Goal: Task Accomplishment & Management: Manage account settings

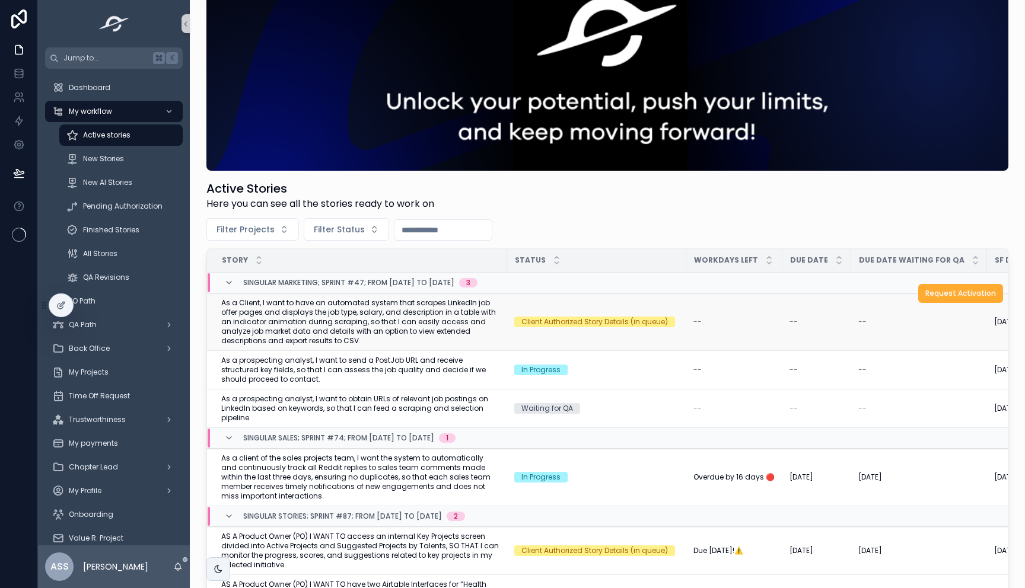
scroll to position [52, 0]
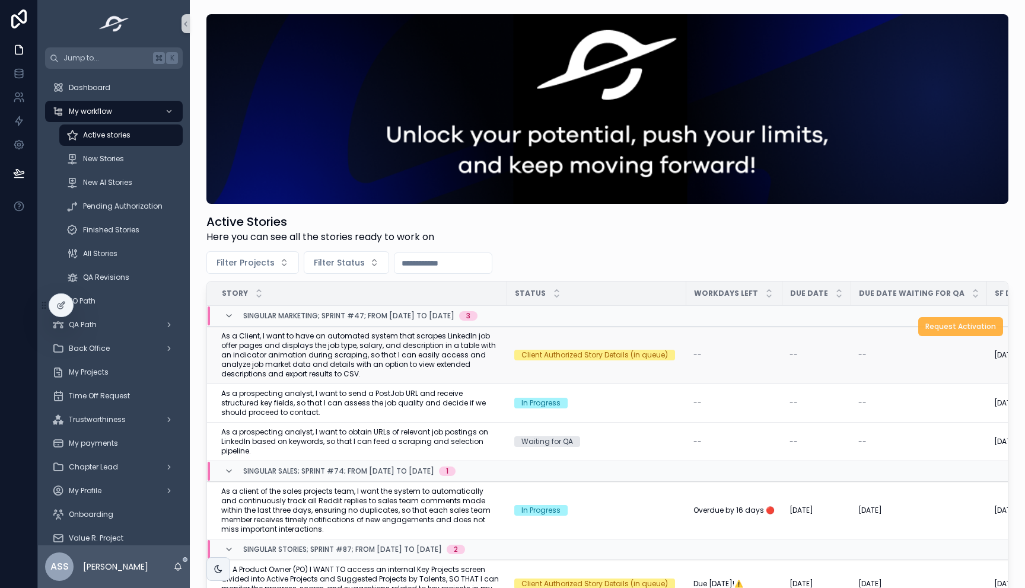
click at [964, 327] on span "Request Activation" at bounding box center [960, 326] width 71 height 9
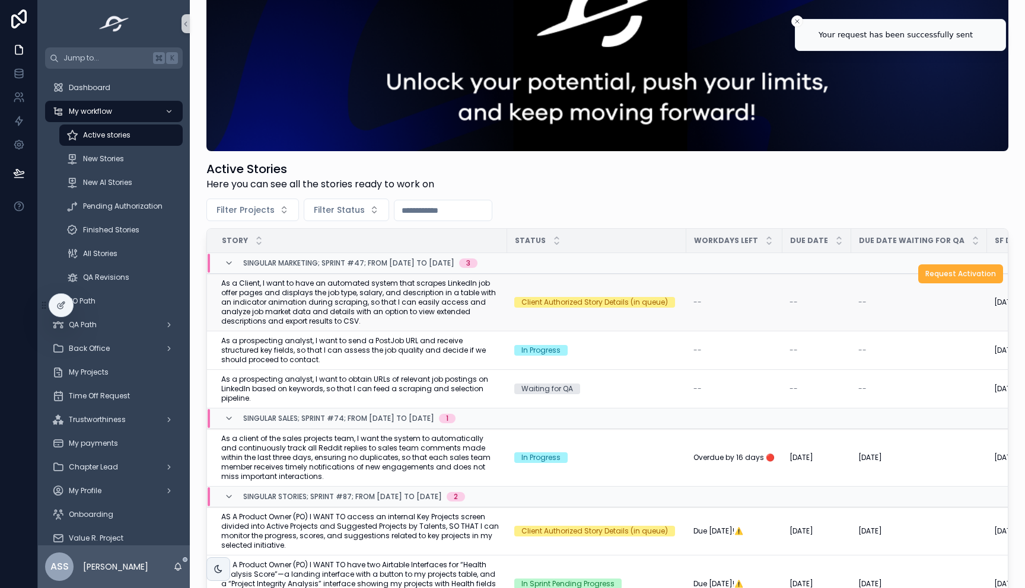
scroll to position [19, 0]
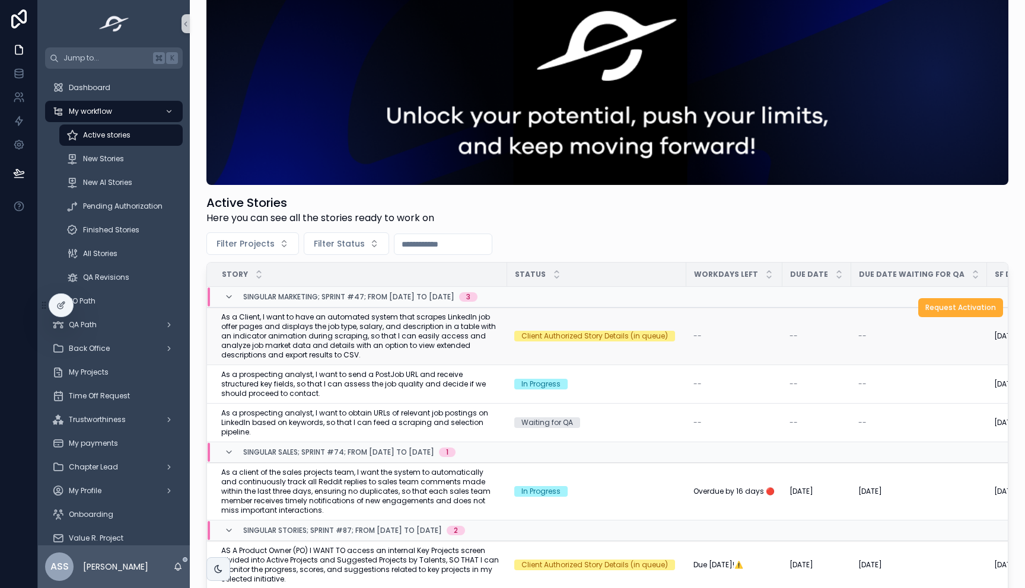
click at [461, 336] on span "As a Client, I want to have an automated system that scrapes LinkedIn job offer…" at bounding box center [360, 336] width 279 height 47
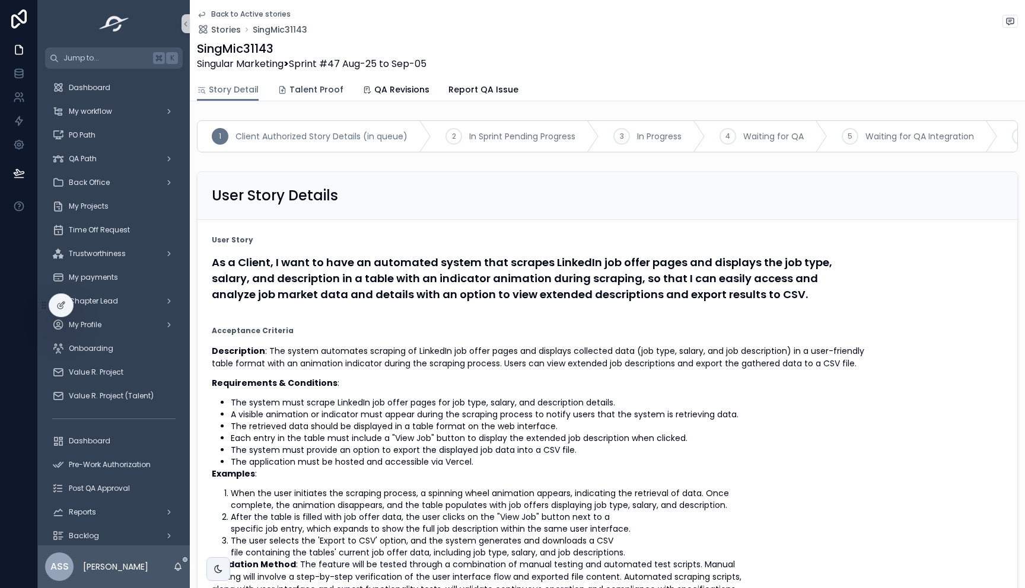
click at [293, 94] on span "Talent Proof" at bounding box center [316, 90] width 54 height 12
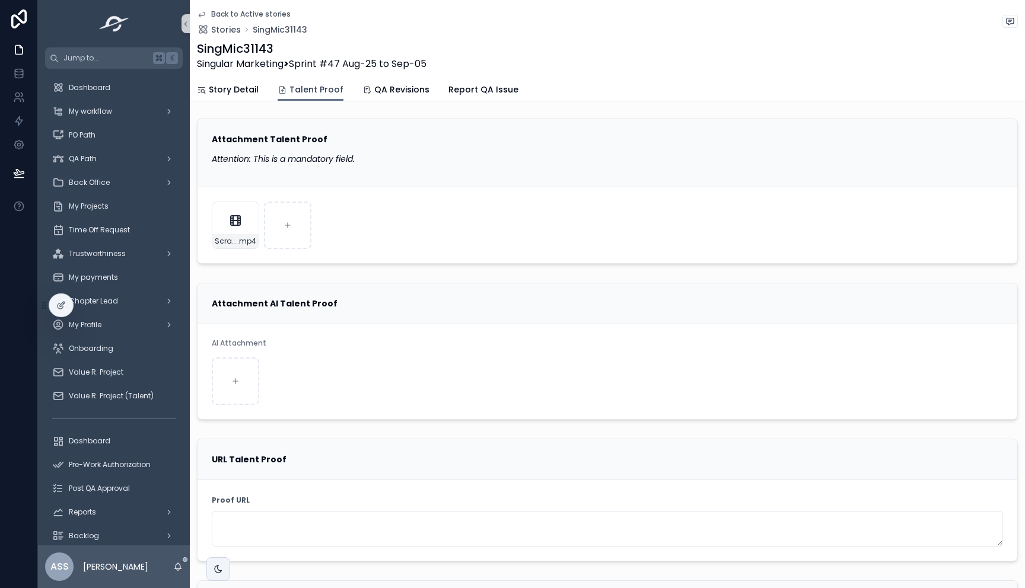
scroll to position [2, 0]
click at [260, 81] on div "Story Detail Talent Proof QA Revisions Report QA Issue" at bounding box center [607, 89] width 821 height 23
click at [240, 92] on span "Story Detail" at bounding box center [234, 90] width 50 height 12
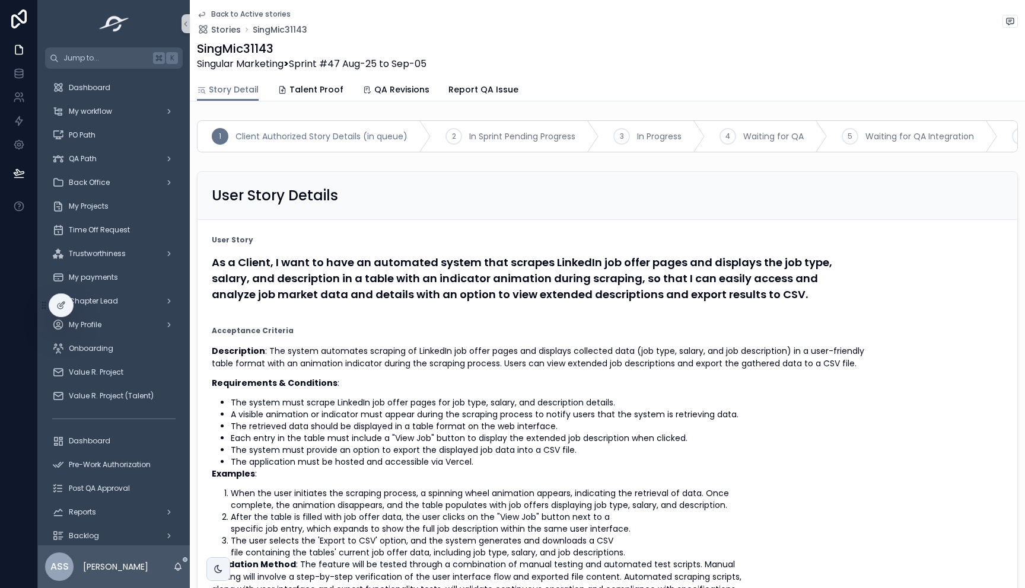
click at [203, 7] on div "Back to Active stories Stories SingMic31143 SingMic31143 Singular Marketing > S…" at bounding box center [607, 39] width 821 height 78
click at [204, 14] on icon "scrollable content" at bounding box center [202, 14] width 6 height 5
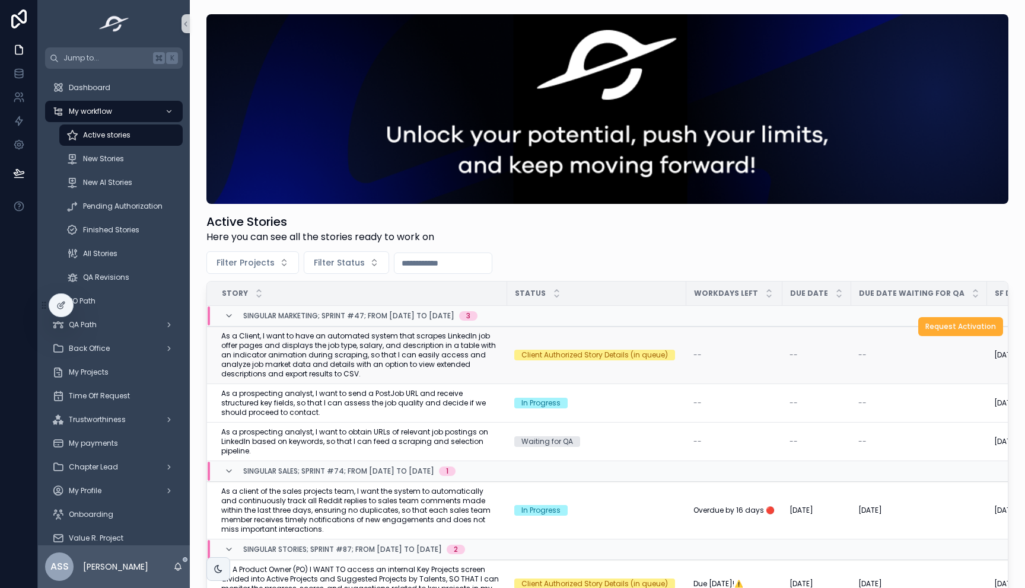
click at [420, 364] on span "As a Client, I want to have an automated system that scrapes LinkedIn job offer…" at bounding box center [360, 355] width 279 height 47
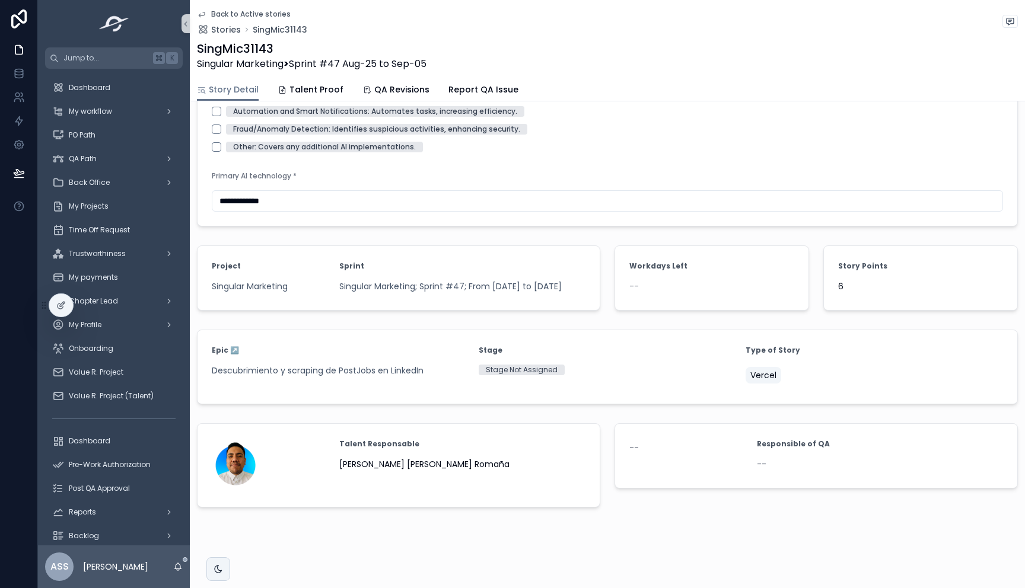
scroll to position [1358, 0]
click at [201, 10] on icon "scrollable content" at bounding box center [201, 13] width 9 height 9
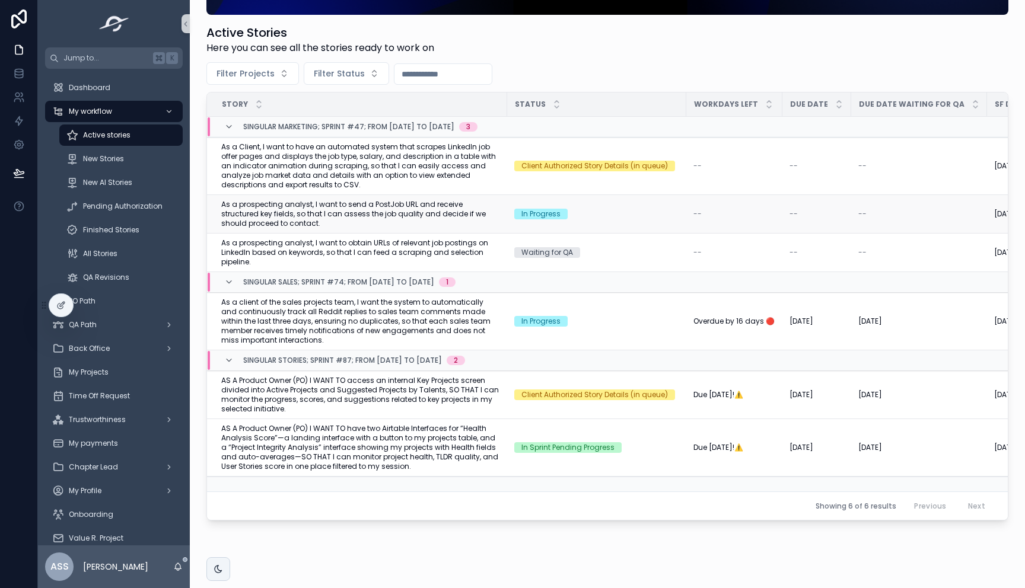
scroll to position [181, 0]
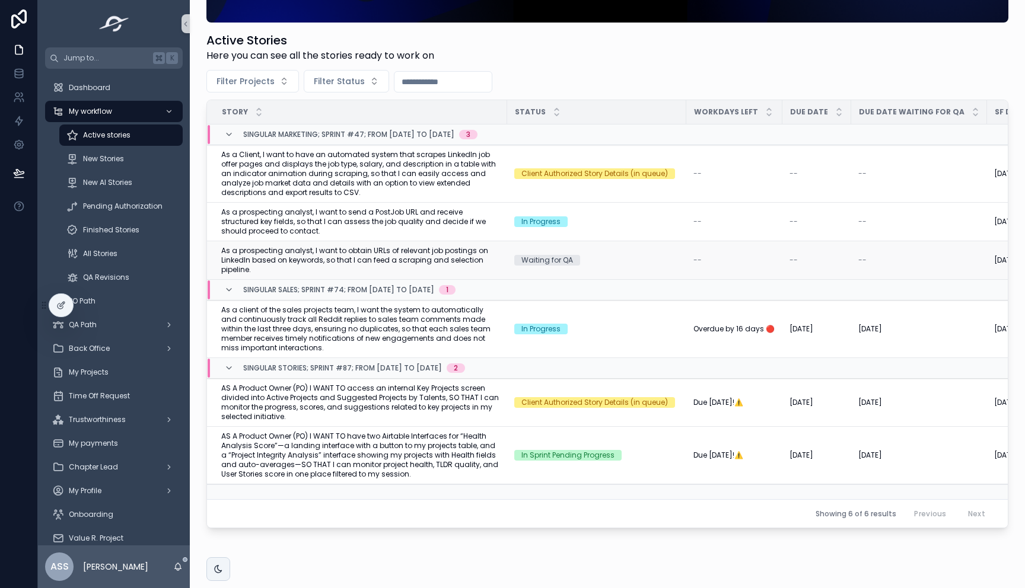
click at [348, 254] on span "As a prospecting analyst, I want to obtain URLs of relevant job postings on Lin…" at bounding box center [360, 260] width 279 height 28
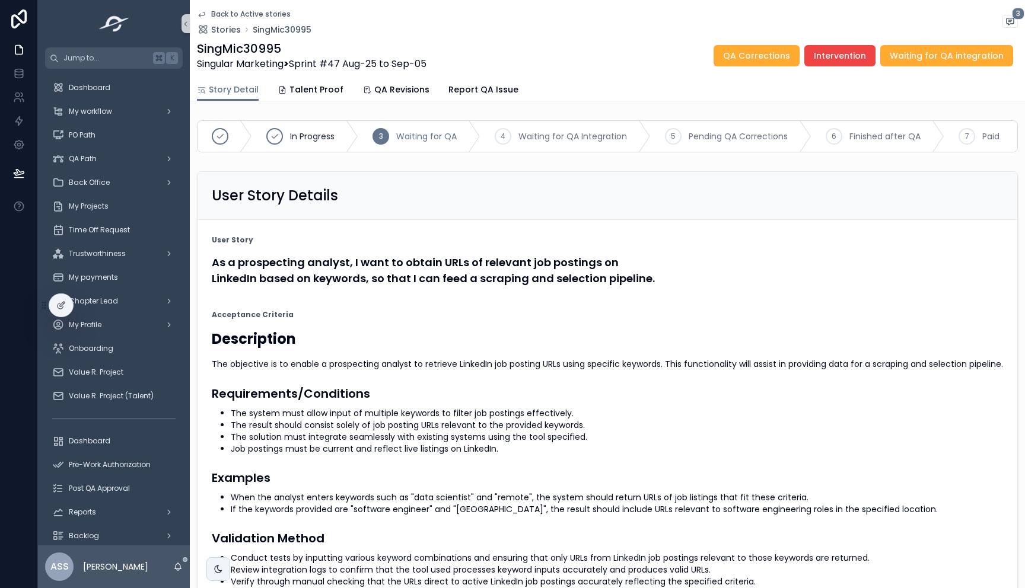
click at [205, 16] on icon "scrollable content" at bounding box center [201, 13] width 9 height 9
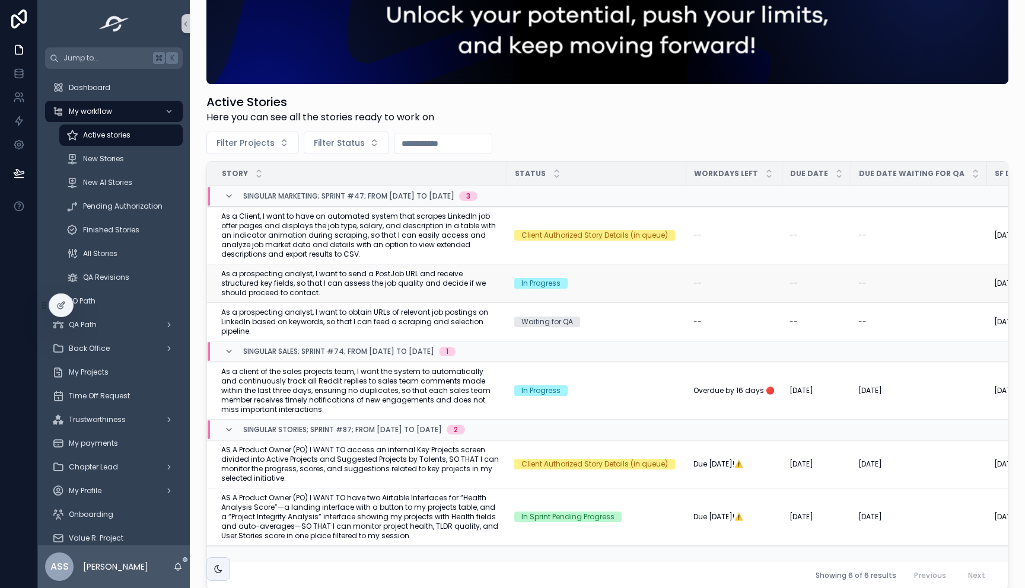
scroll to position [208, 0]
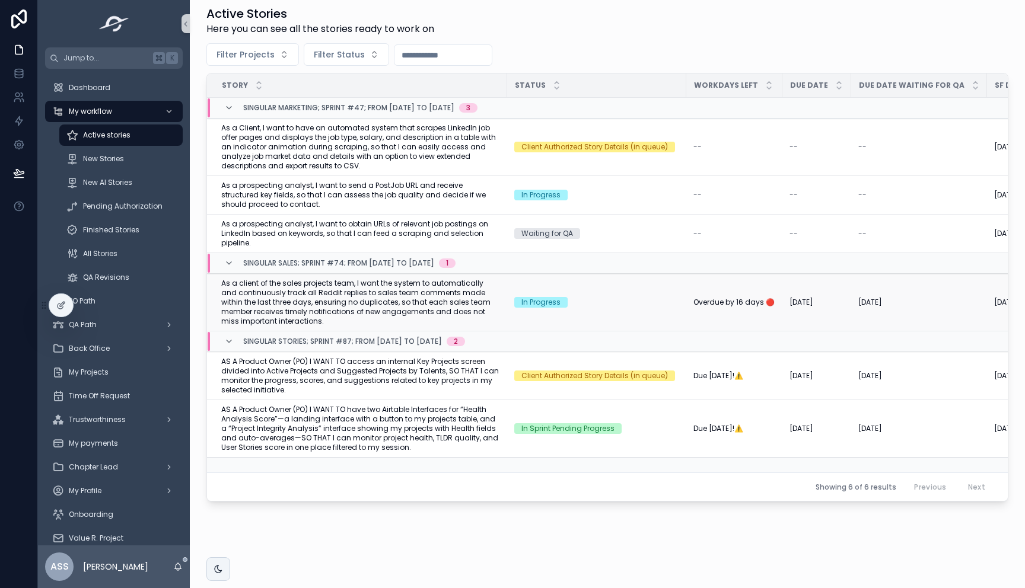
click at [466, 301] on span "As a client of the sales projects team, I want the system to automatically and …" at bounding box center [360, 302] width 279 height 47
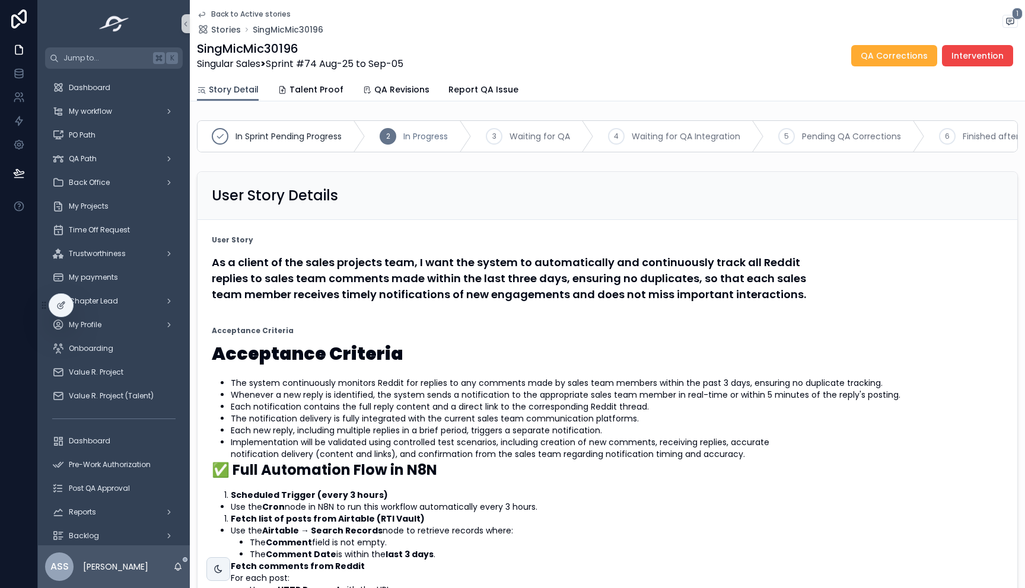
click at [221, 88] on span "Story Detail" at bounding box center [234, 90] width 50 height 12
click at [199, 12] on icon "scrollable content" at bounding box center [201, 13] width 9 height 9
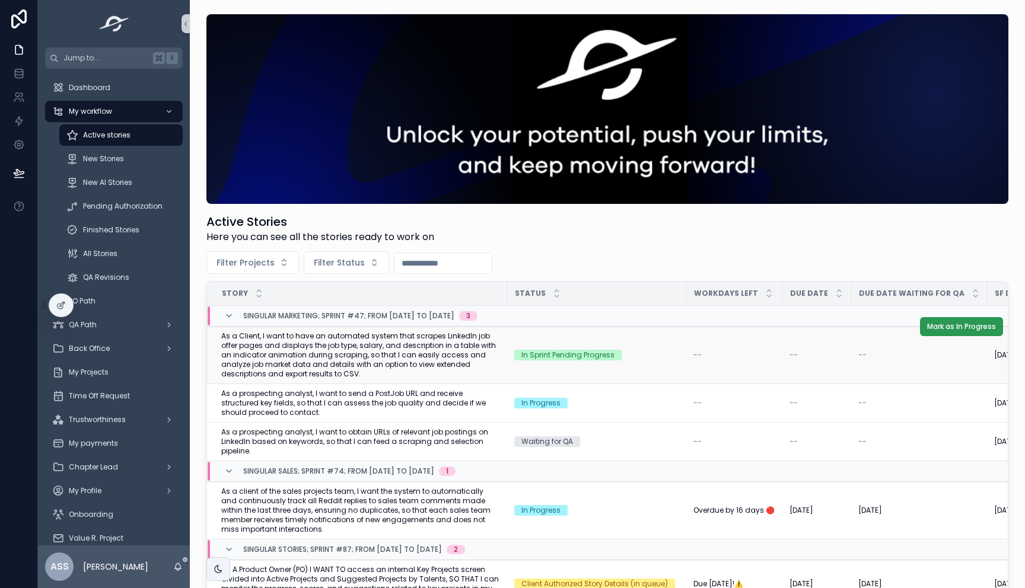
click at [965, 321] on button "Mark as In Progress" at bounding box center [961, 326] width 83 height 19
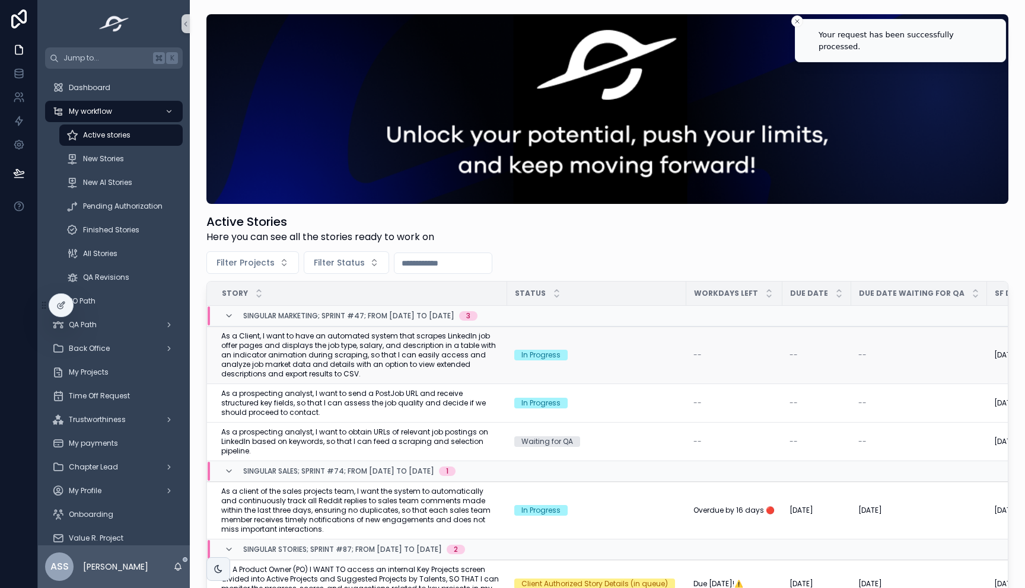
click at [422, 361] on span "As a Client, I want to have an automated system that scrapes LinkedIn job offer…" at bounding box center [360, 355] width 279 height 47
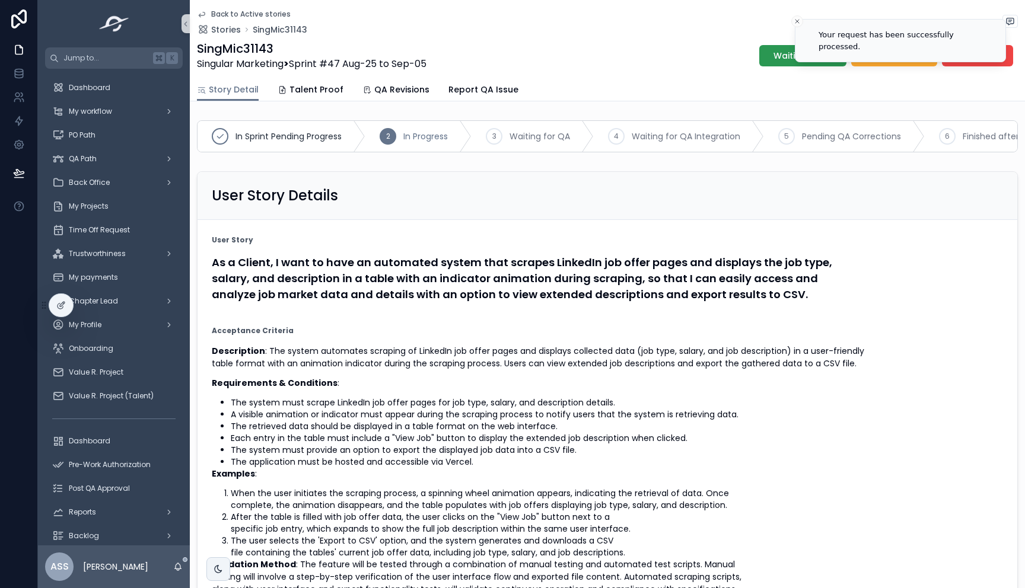
click at [784, 60] on span "Waiting for QA" at bounding box center [804, 56] width 63 height 12
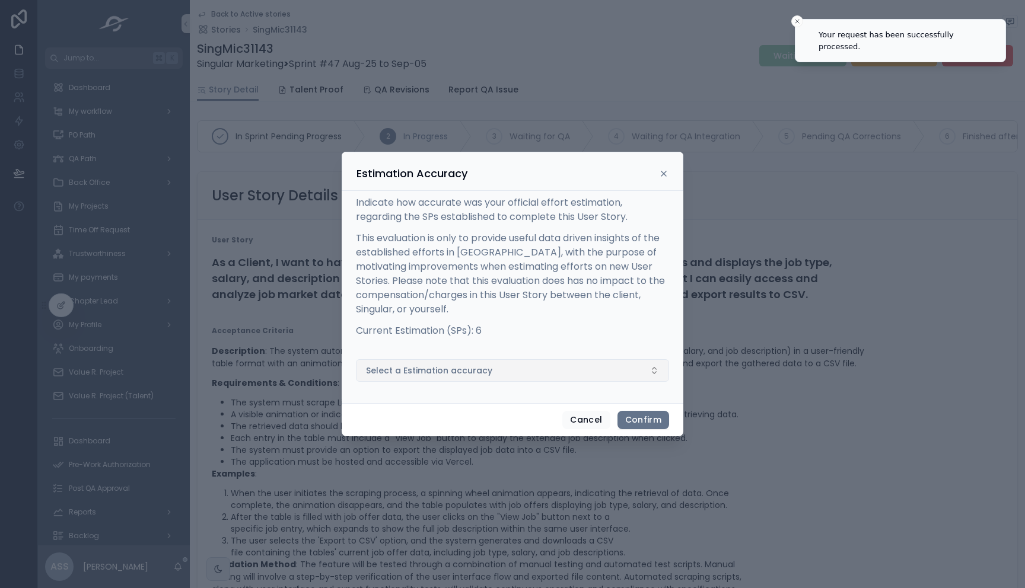
click at [486, 374] on span "Select a Estimation accuracy" at bounding box center [429, 371] width 126 height 12
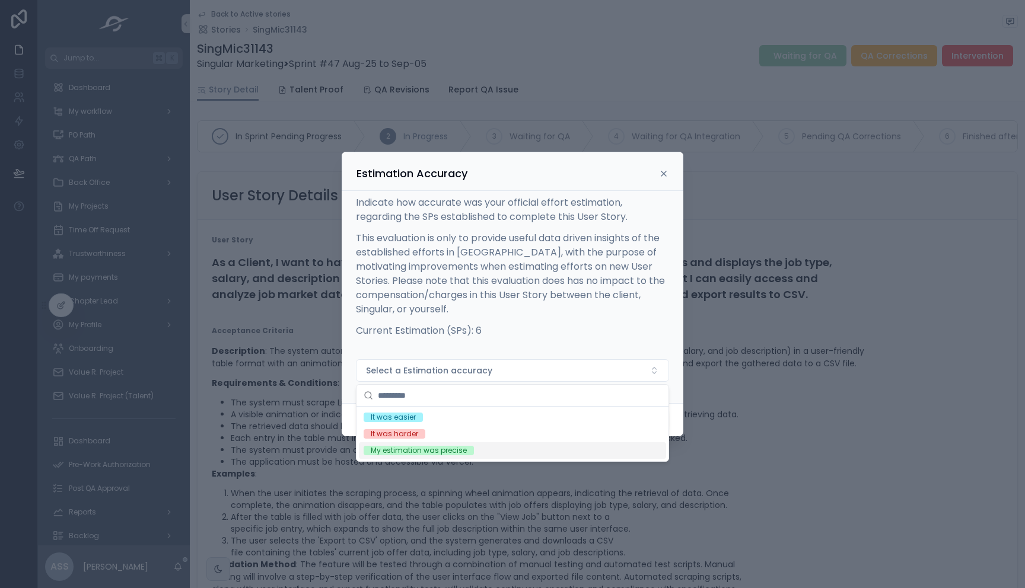
click at [431, 450] on div "My estimation was precise" at bounding box center [419, 450] width 96 height 9
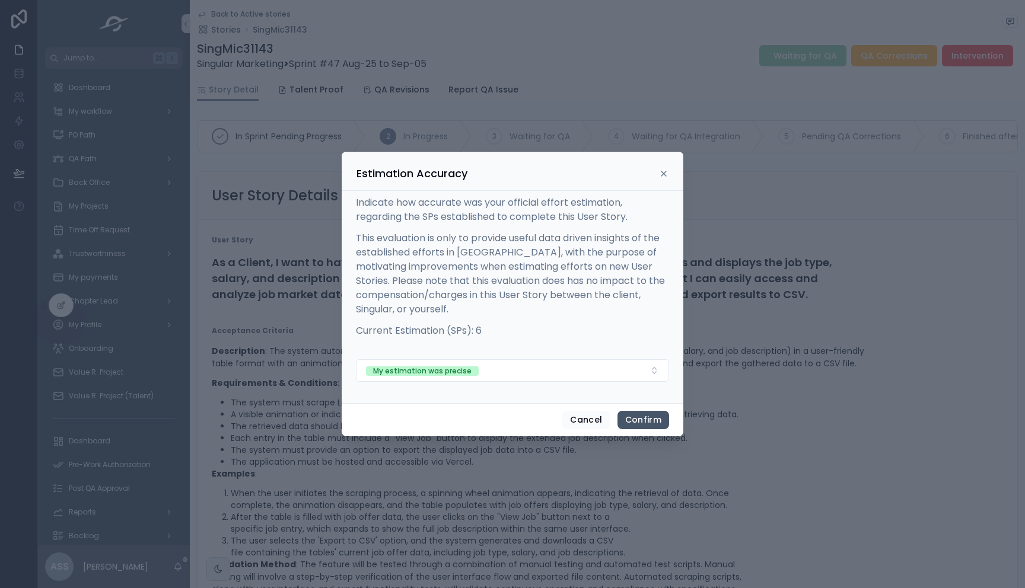
click at [651, 425] on button "Confirm" at bounding box center [643, 420] width 52 height 19
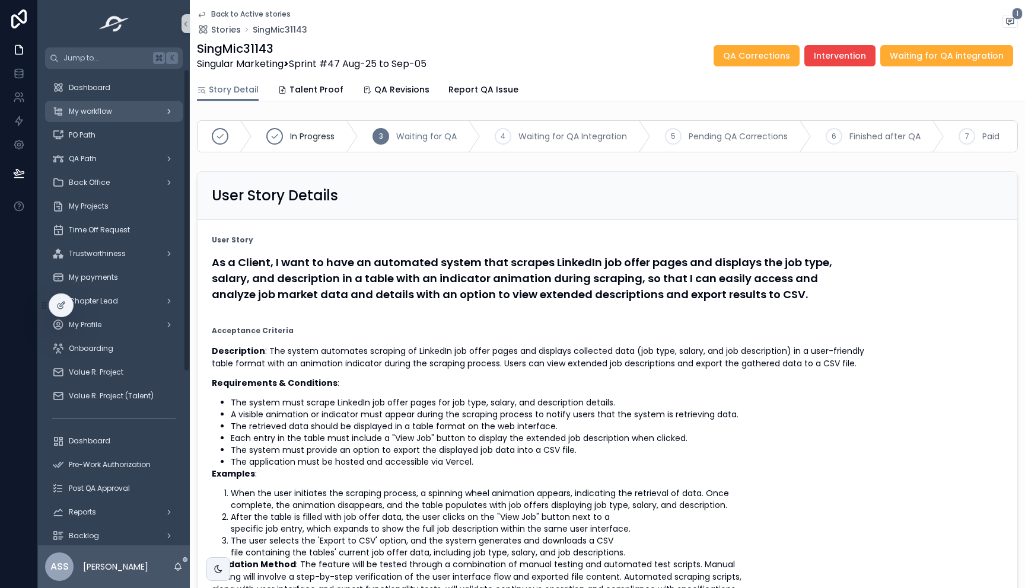
click at [101, 108] on span "My workflow" at bounding box center [90, 111] width 43 height 9
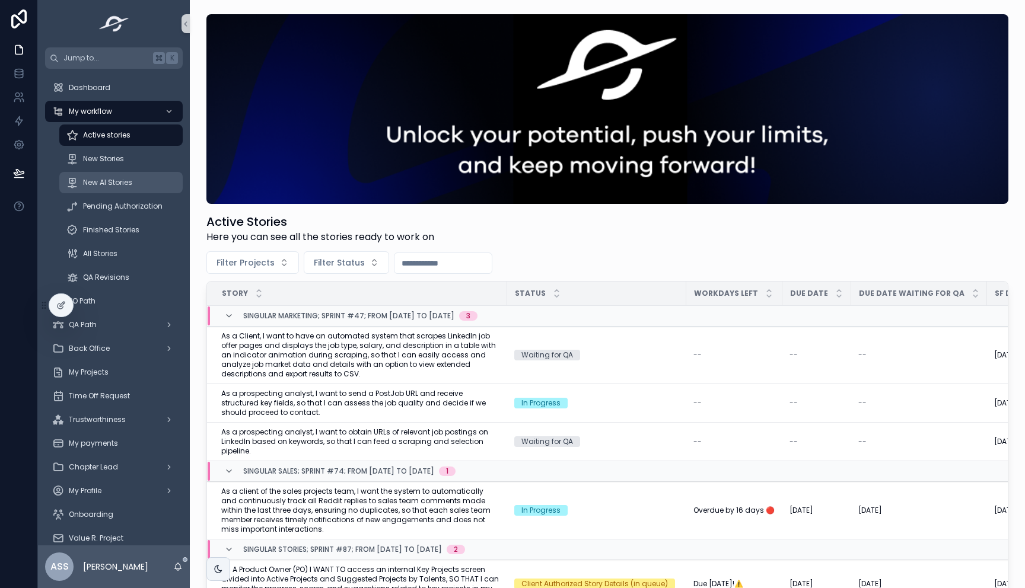
click at [117, 183] on span "New AI Stories" at bounding box center [107, 182] width 49 height 9
click at [428, 345] on span "As a Client, I want to have an automated system that scrapes LinkedIn job offer…" at bounding box center [360, 355] width 279 height 47
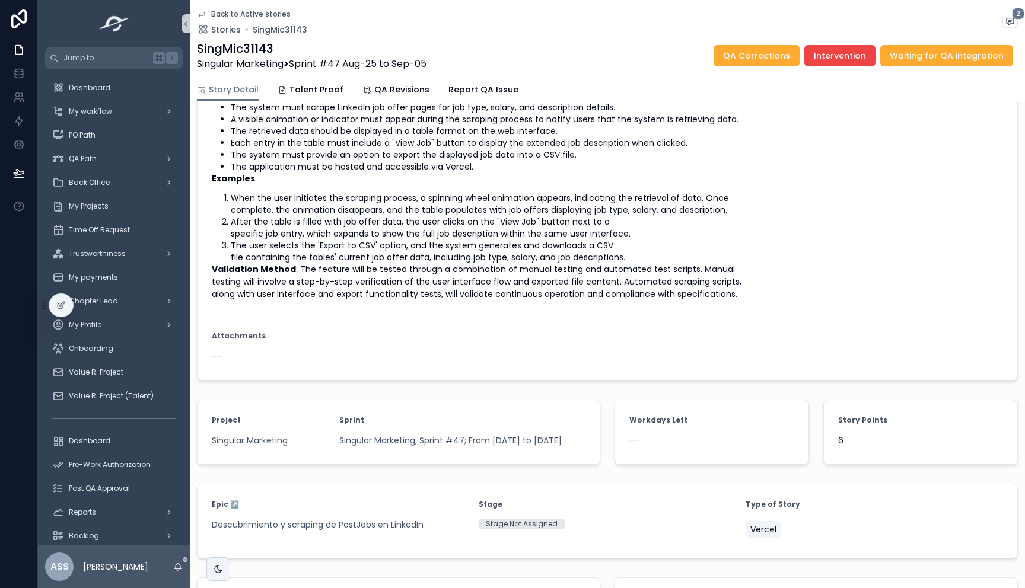
scroll to position [458, 0]
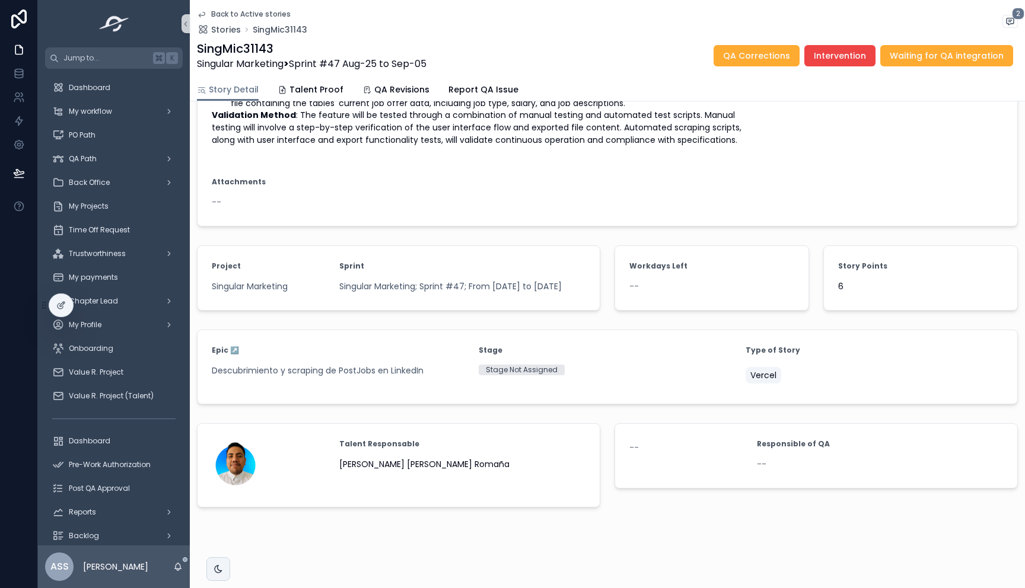
click at [768, 448] on strong "Responsible of QA" at bounding box center [793, 443] width 73 height 9
click at [768, 450] on div "Responsible of QA" at bounding box center [848, 444] width 182 height 12
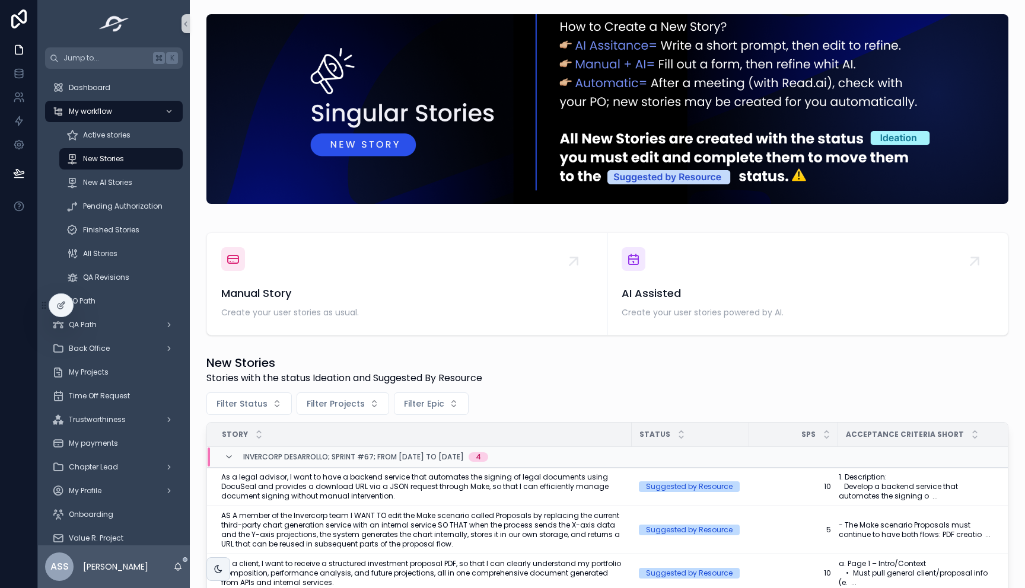
scroll to position [177, 0]
